Goal: Information Seeking & Learning: Learn about a topic

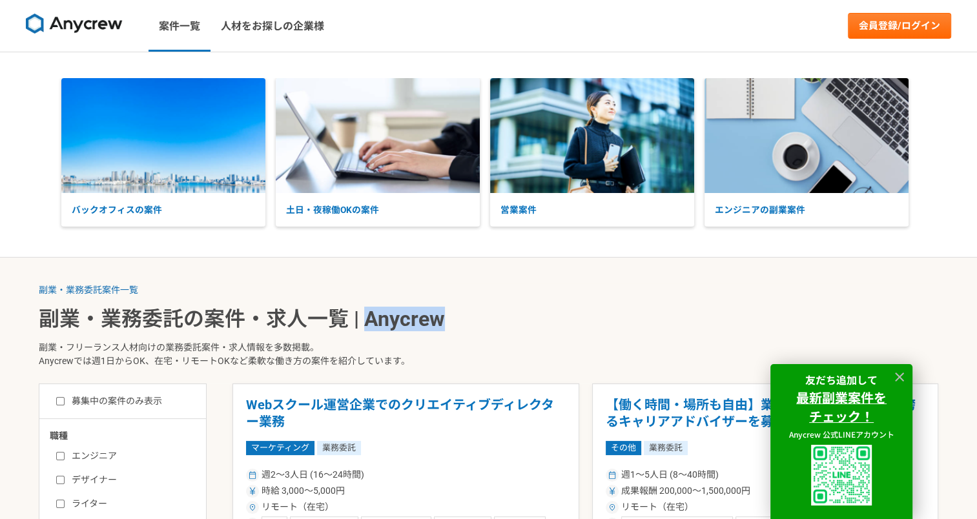
drag, startPoint x: 444, startPoint y: 318, endPoint x: 369, endPoint y: 318, distance: 74.9
click at [369, 318] on h1 "副業・業務委託の案件・求人一覧 | Anycrew" at bounding box center [489, 318] width 900 height 23
copy h1 "Anycrew"
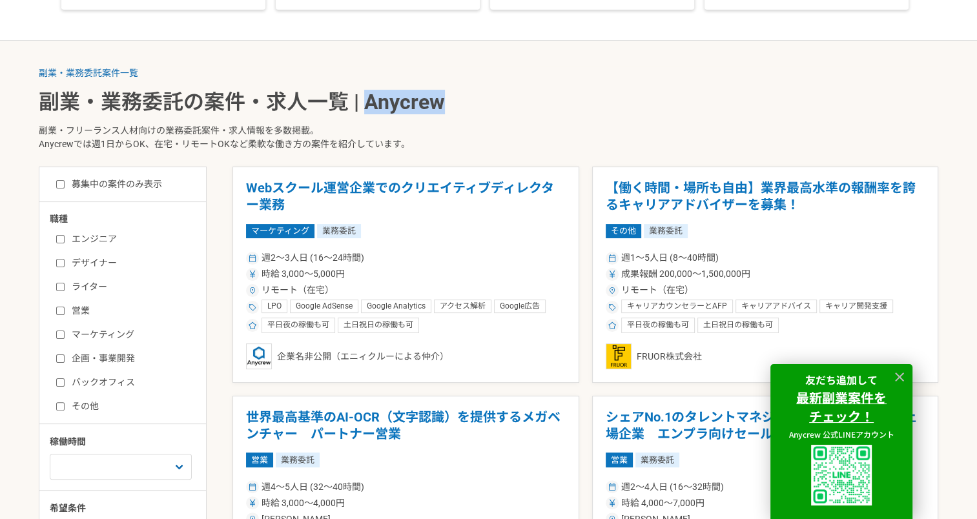
scroll to position [258, 0]
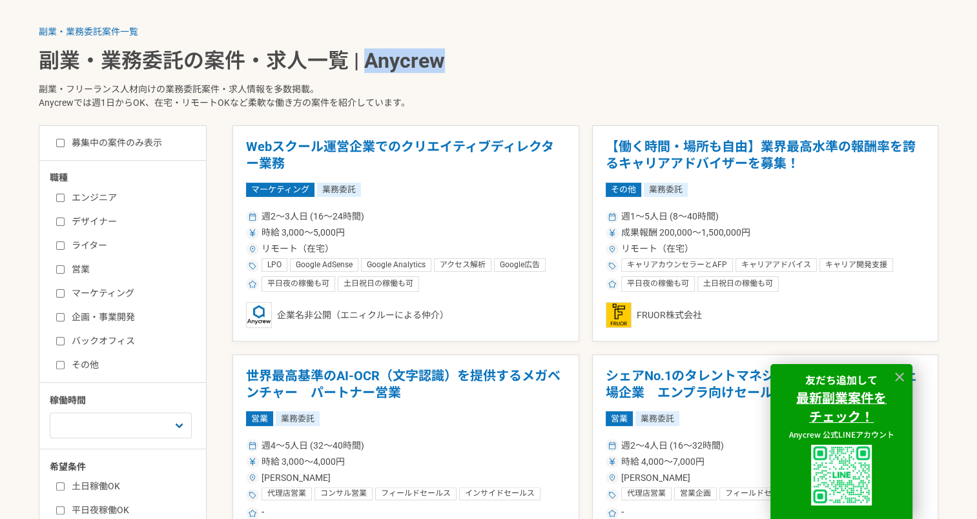
click at [59, 139] on input "募集中の案件のみ表示" at bounding box center [60, 143] width 8 height 8
checkbox input "true"
click at [58, 290] on input "マーケティング" at bounding box center [60, 293] width 8 height 8
checkbox input "true"
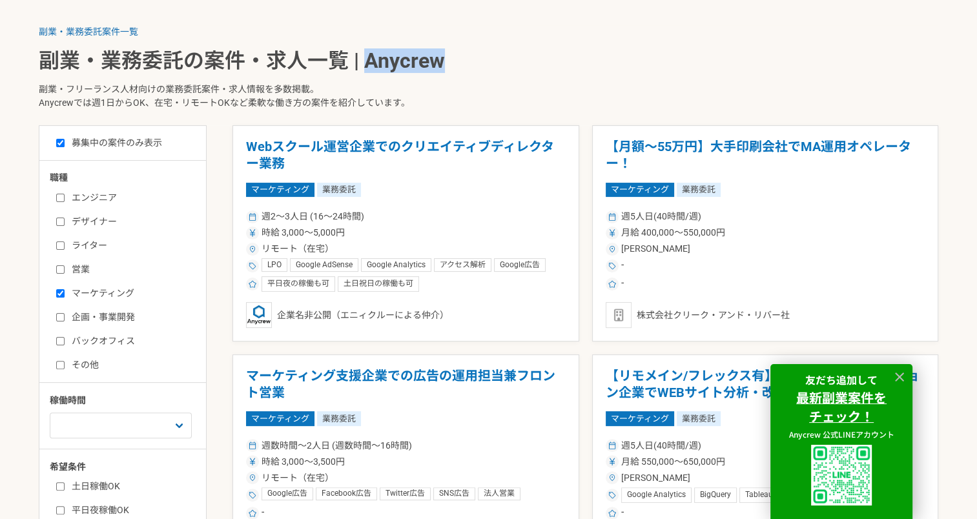
click at [59, 315] on input "企画・事業開発" at bounding box center [60, 317] width 8 height 8
checkbox input "true"
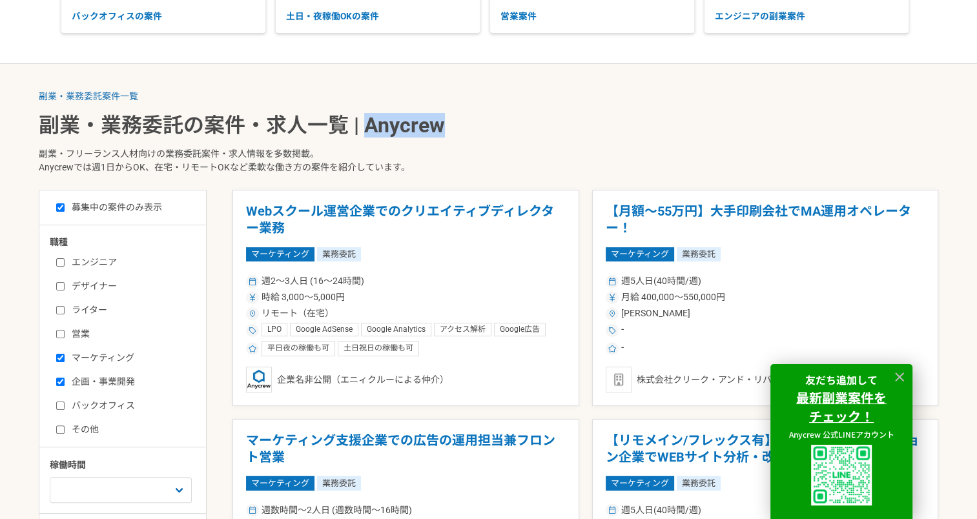
scroll to position [258, 0]
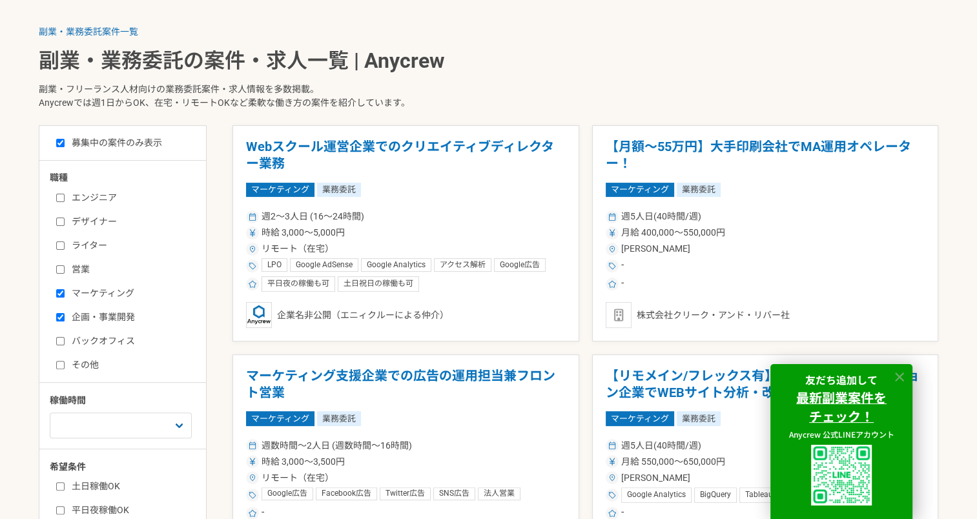
click at [902, 375] on icon at bounding box center [899, 377] width 15 height 15
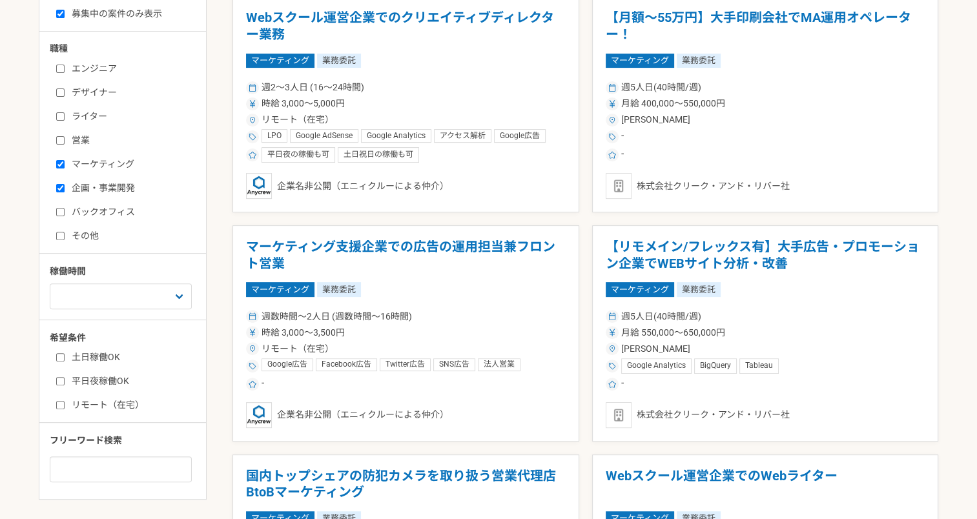
scroll to position [452, 0]
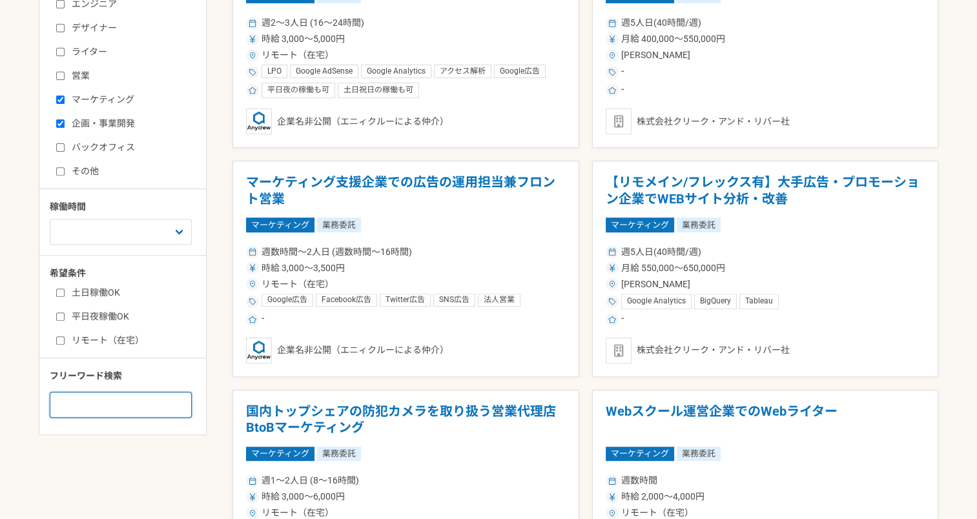
click at [92, 403] on input at bounding box center [121, 405] width 142 height 26
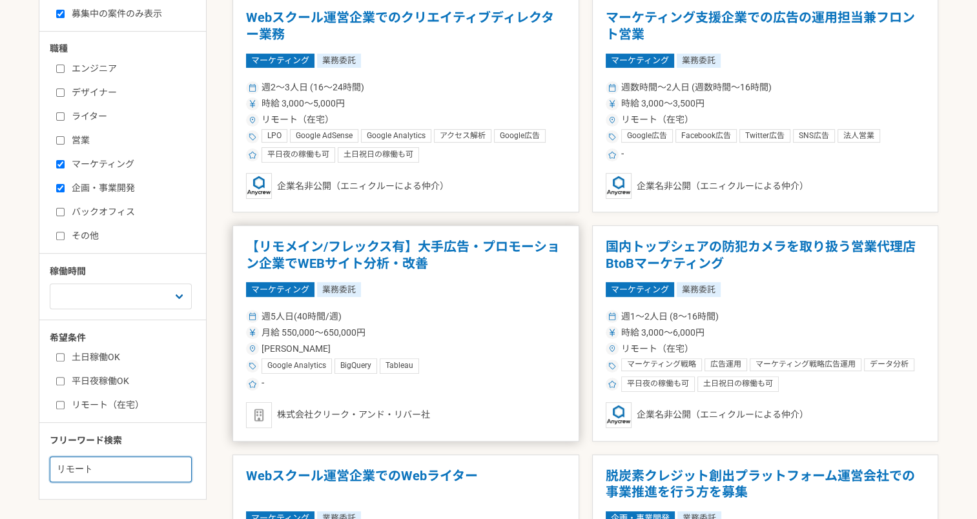
scroll to position [387, 0]
drag, startPoint x: 101, startPoint y: 471, endPoint x: 43, endPoint y: 467, distance: 58.9
click at [43, 467] on div "職種 エンジニア デザイナー ライター 営業 マーケティング 企画・事業開発 バックオフィス その他 稼働時間 週1人日（8時間）以下 週2人日（16時間）以…" at bounding box center [122, 262] width 167 height 440
type input "リサーチ"
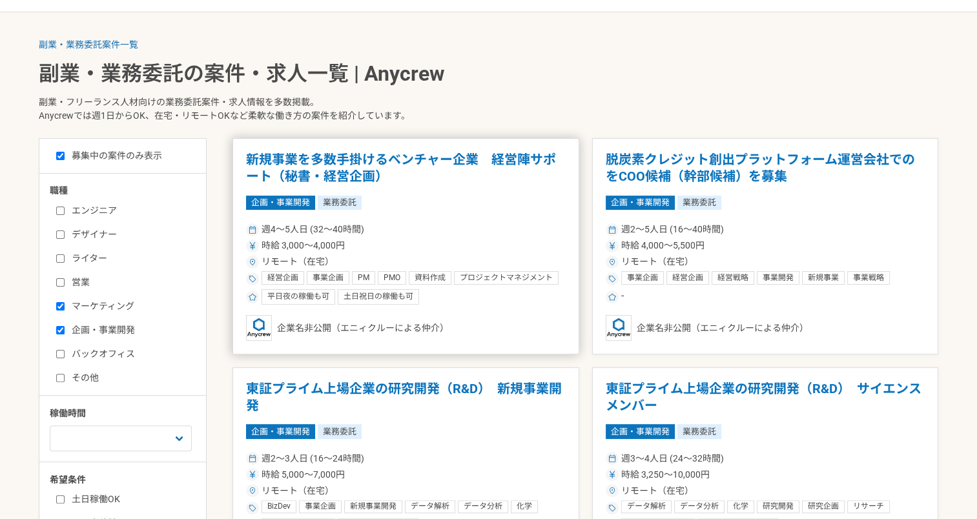
scroll to position [258, 0]
